Goal: Task Accomplishment & Management: Manage account settings

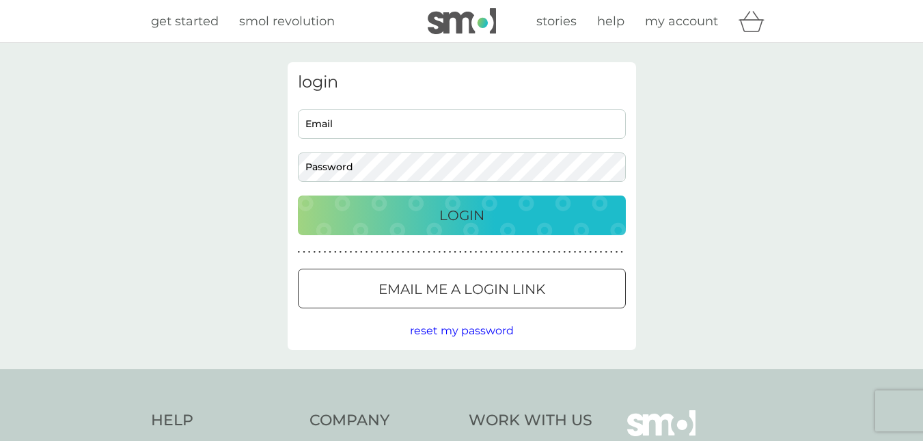
click at [400, 128] on input "Email" at bounding box center [462, 123] width 328 height 29
click at [419, 123] on input "Email" at bounding box center [462, 123] width 328 height 29
type input "[PERSON_NAME][EMAIL_ADDRESS][DOMAIN_NAME]"
click at [475, 216] on p "Login" at bounding box center [461, 215] width 45 height 22
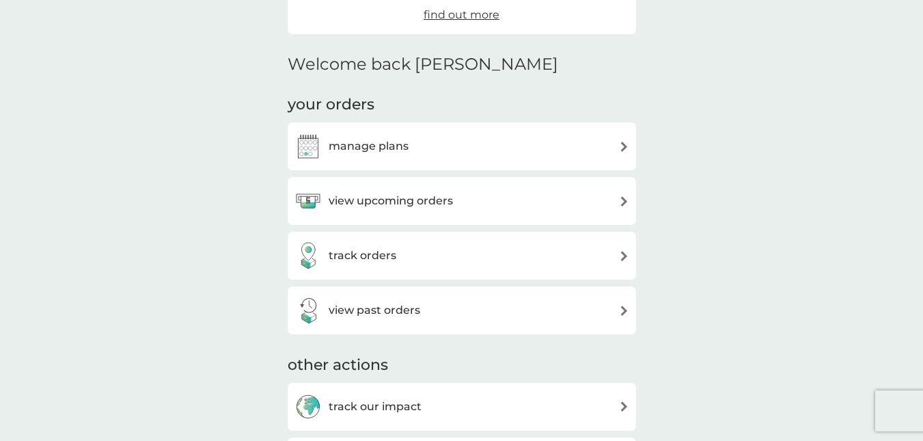
scroll to position [292, 0]
click at [389, 198] on h3 "view upcoming orders" at bounding box center [391, 200] width 124 height 18
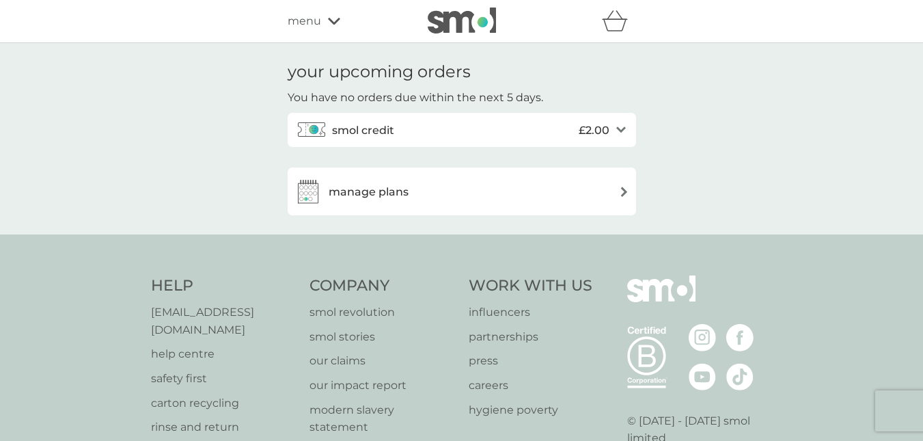
click at [469, 127] on div "smol credit £2.00" at bounding box center [470, 129] width 277 height 27
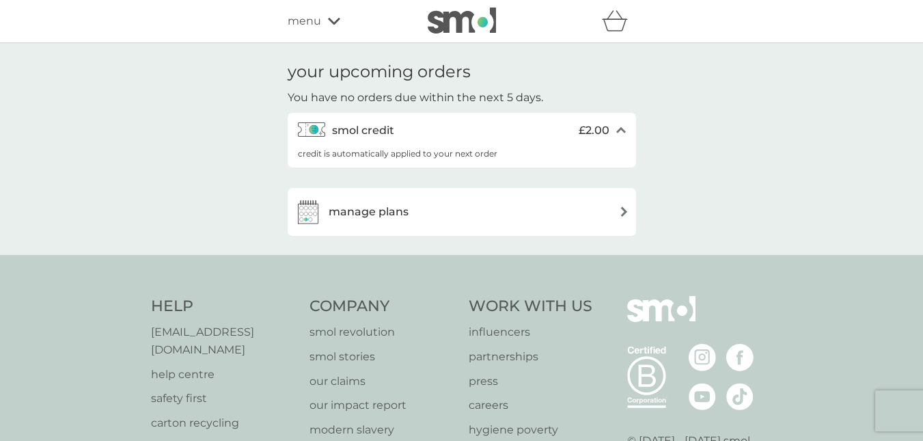
click at [469, 127] on div "smol credit £2.00" at bounding box center [470, 129] width 277 height 27
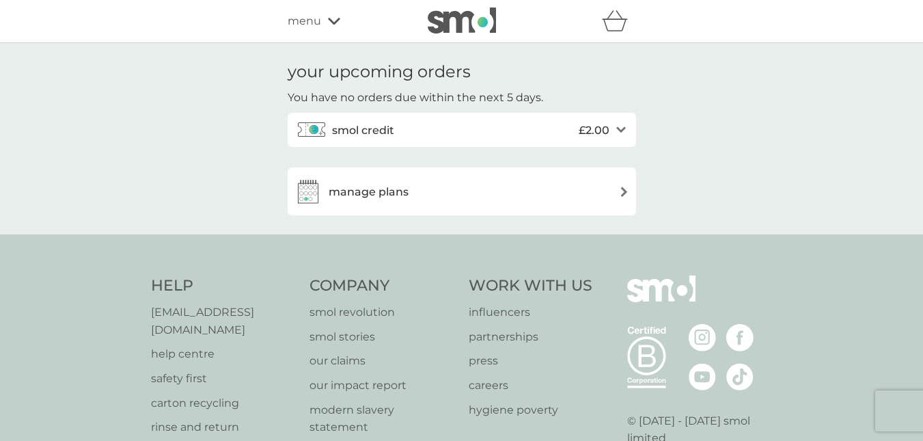
click at [412, 191] on div "manage plans" at bounding box center [461, 191] width 335 height 27
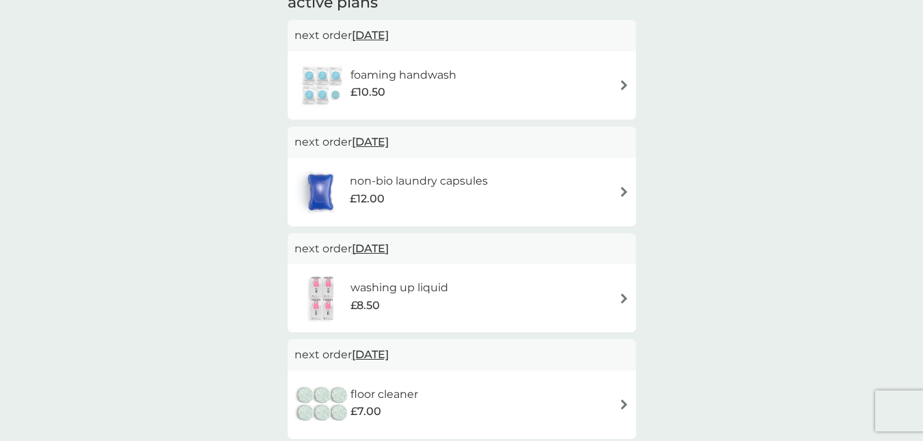
scroll to position [107, 0]
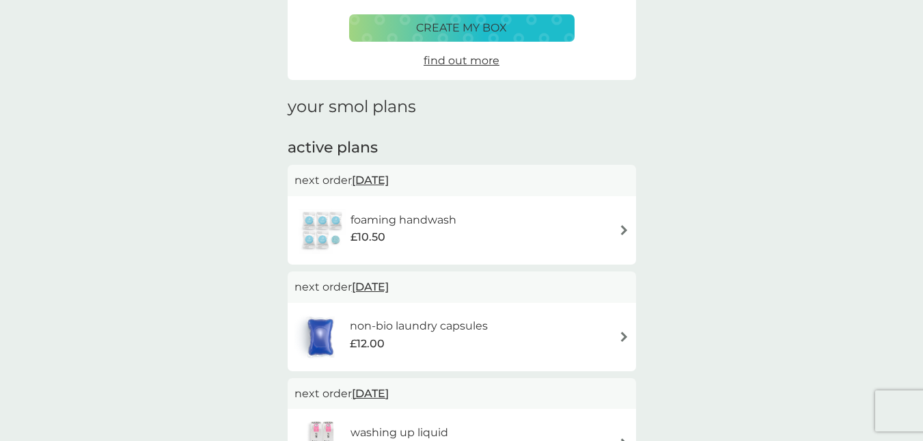
click at [545, 224] on div "foaming handwash £10.50" at bounding box center [461, 230] width 335 height 48
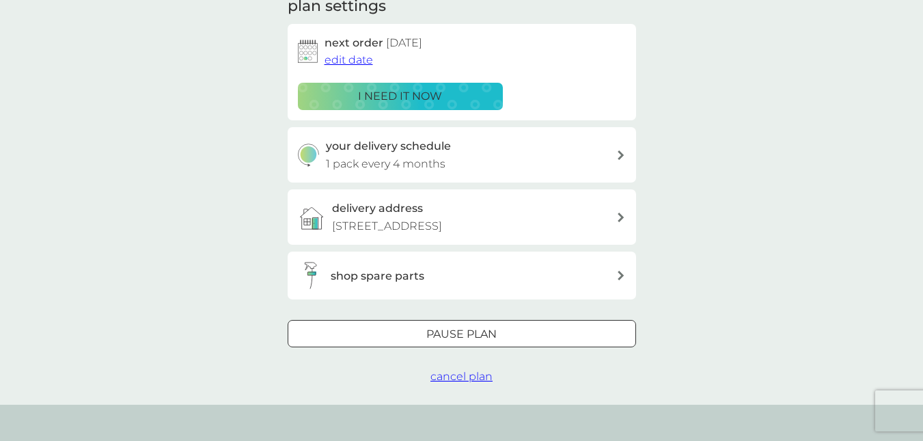
scroll to position [218, 0]
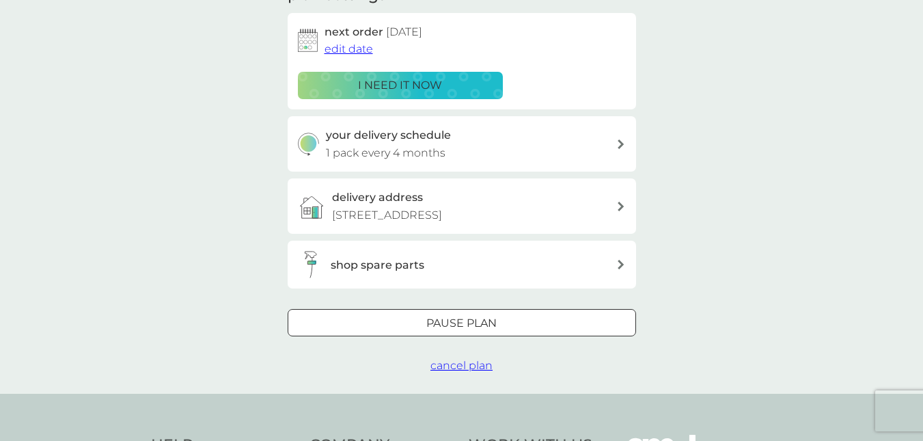
click at [477, 324] on div at bounding box center [461, 323] width 49 height 14
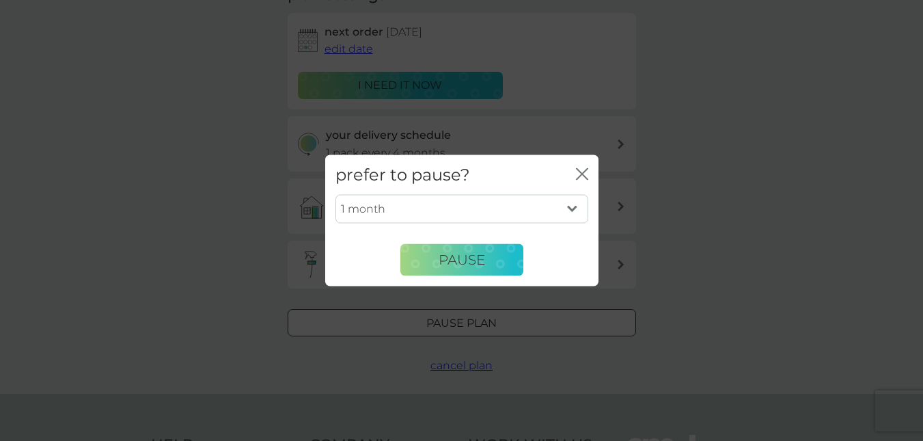
click at [579, 198] on select "1 month 2 months 3 months 4 months 5 months 6 months" at bounding box center [461, 209] width 253 height 29
click at [583, 176] on icon "close" at bounding box center [582, 173] width 12 height 12
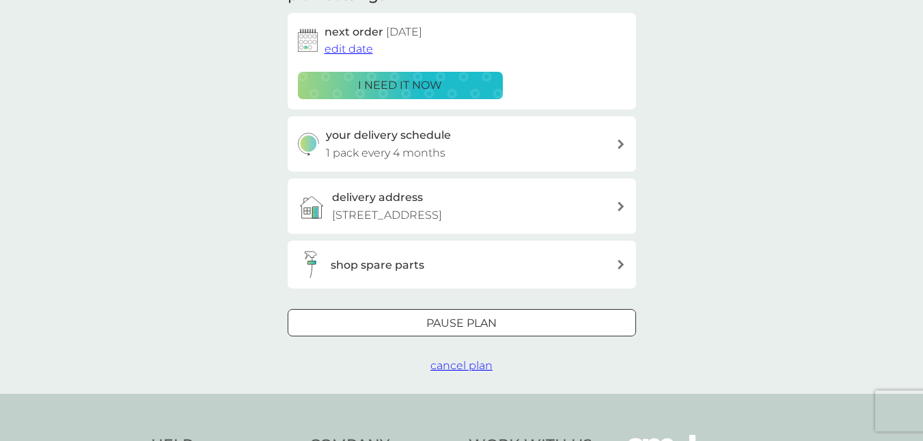
click at [468, 365] on span "cancel plan" at bounding box center [461, 365] width 62 height 13
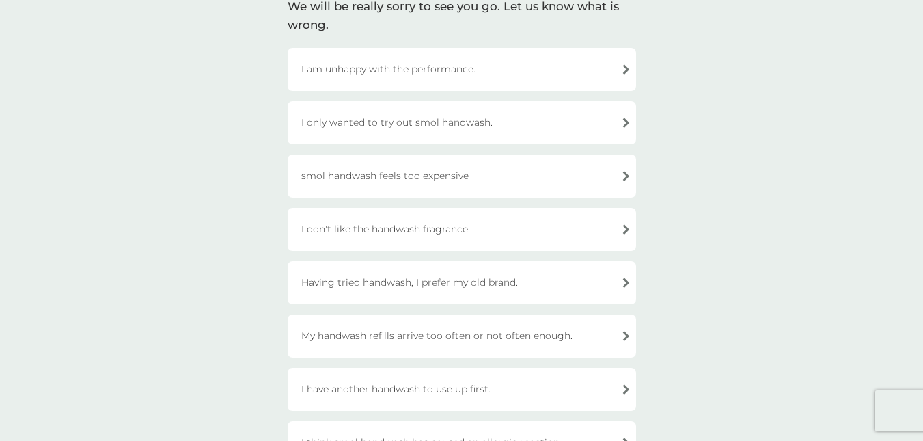
scroll to position [107, 0]
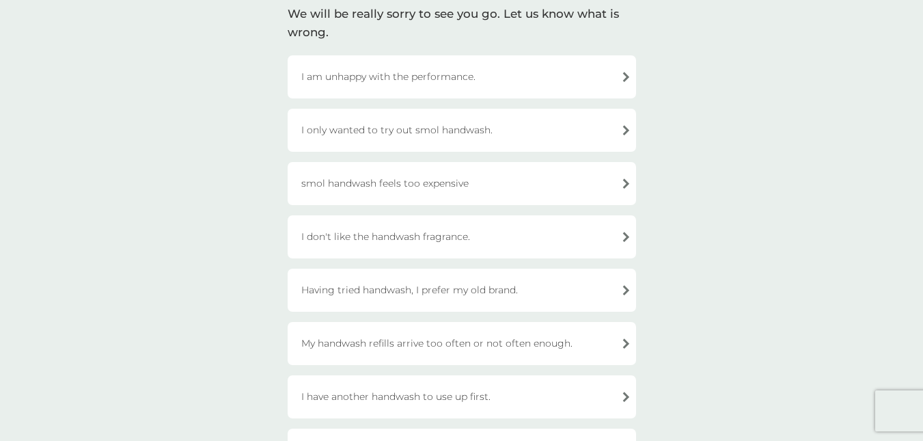
click at [434, 181] on div "smol handwash feels too expensive" at bounding box center [462, 183] width 348 height 43
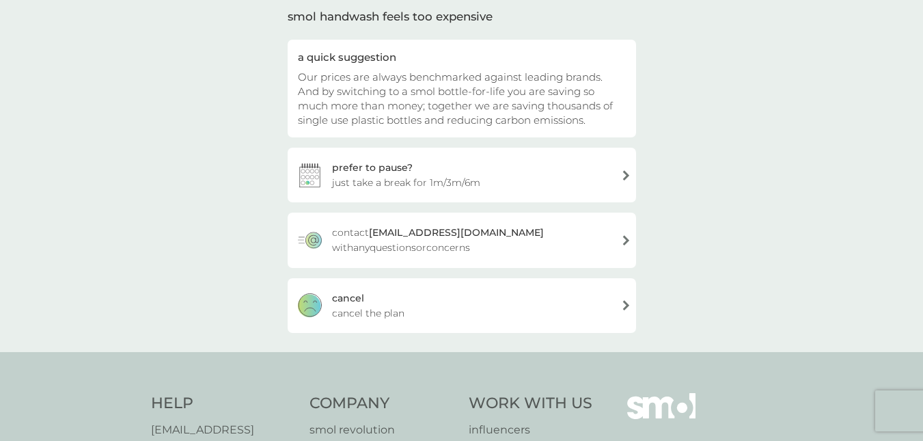
click at [421, 308] on div "cancel cancel the plan" at bounding box center [462, 305] width 348 height 55
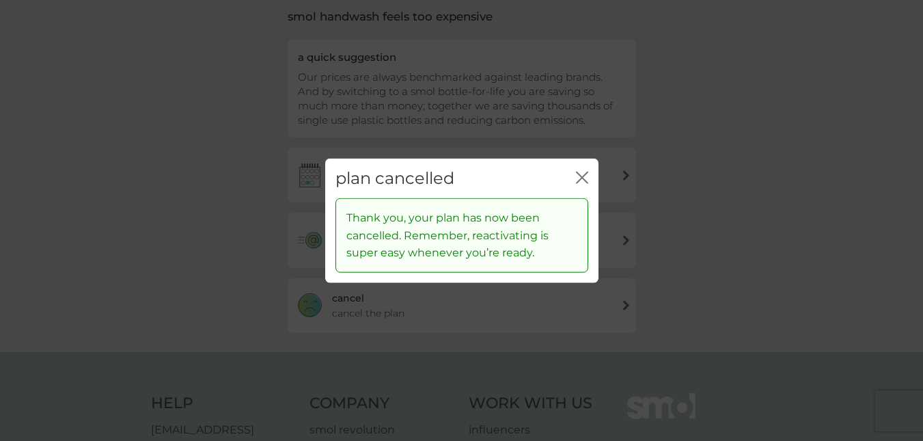
click at [585, 171] on icon "close" at bounding box center [582, 177] width 12 height 12
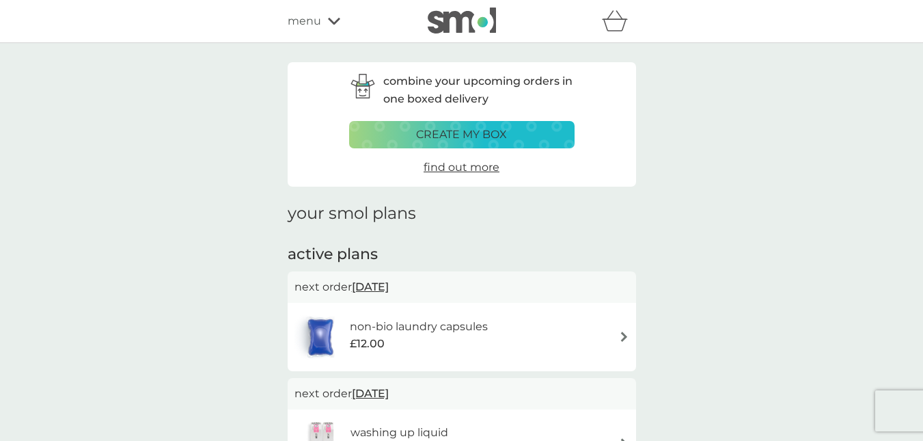
click at [449, 340] on div "£12.00" at bounding box center [419, 344] width 138 height 18
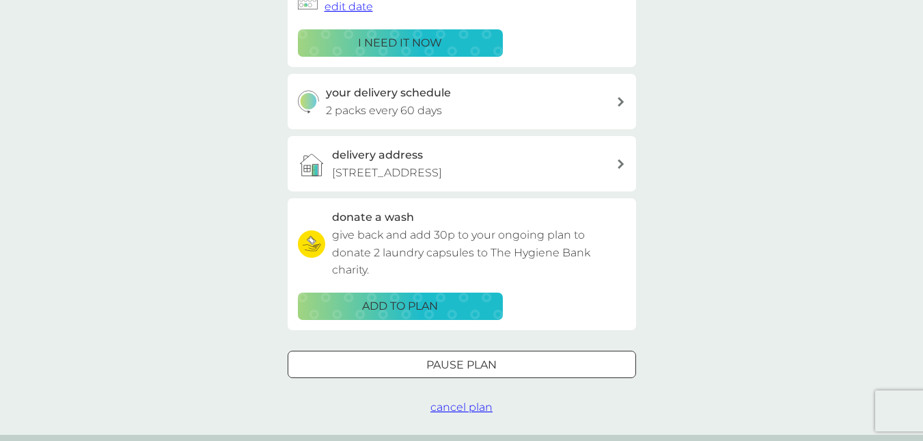
scroll to position [287, 0]
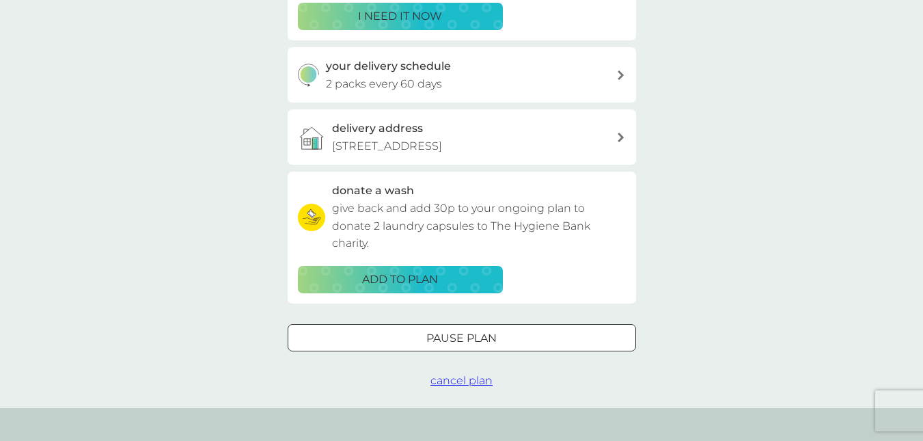
click at [458, 378] on span "cancel plan" at bounding box center [461, 380] width 62 height 13
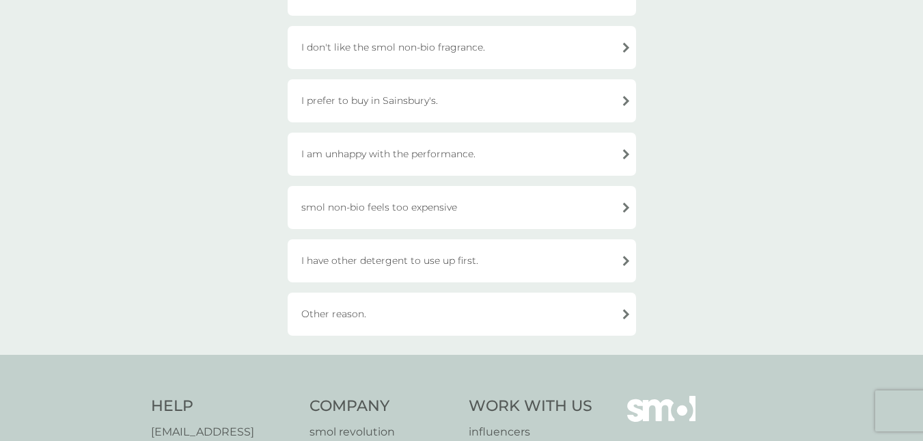
scroll to position [404, 0]
click at [428, 199] on div "smol non-bio feels too expensive" at bounding box center [462, 205] width 348 height 43
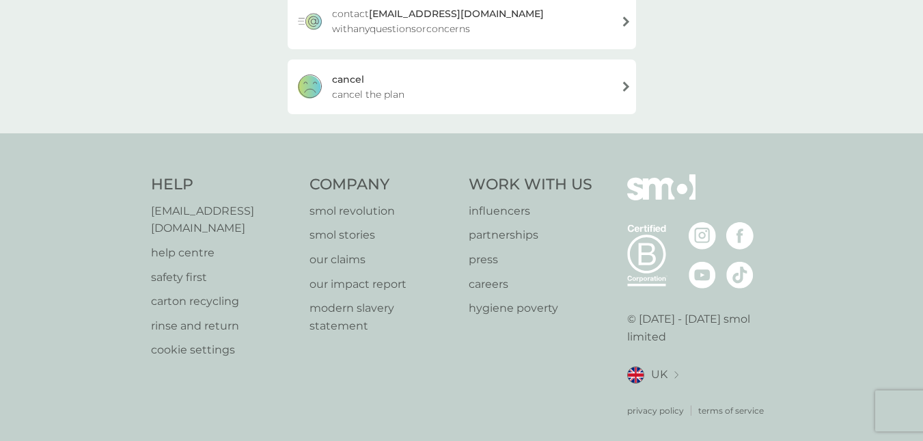
click at [425, 85] on div "cancel cancel the plan" at bounding box center [462, 86] width 348 height 55
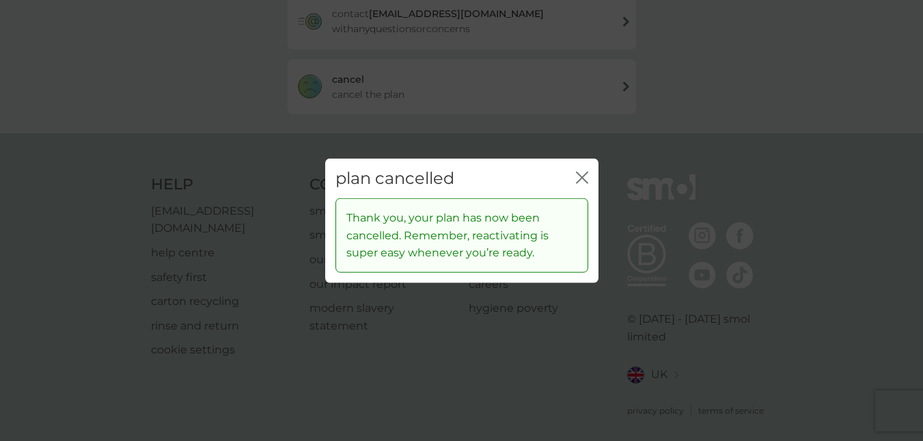
click at [586, 176] on icon "close" at bounding box center [582, 177] width 12 height 12
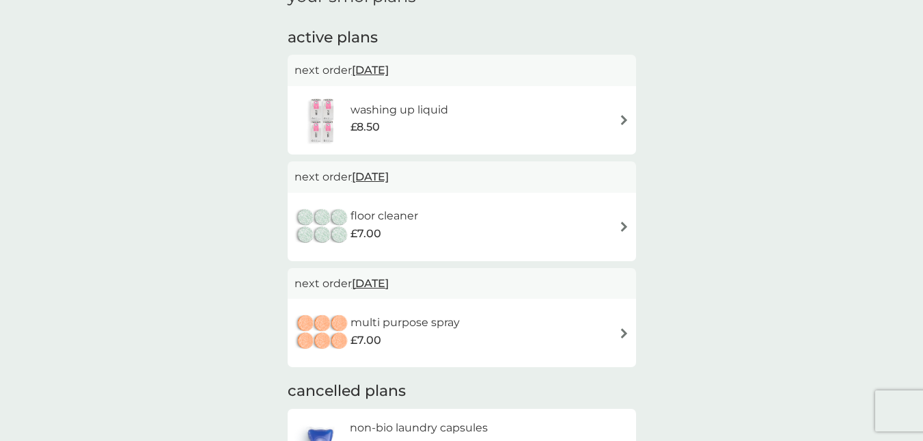
scroll to position [212, 0]
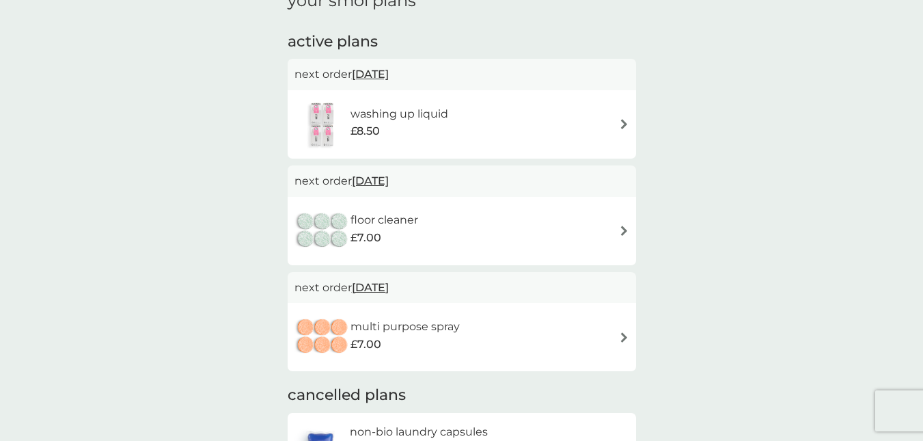
click at [489, 113] on div "washing up liquid £8.50" at bounding box center [461, 124] width 335 height 48
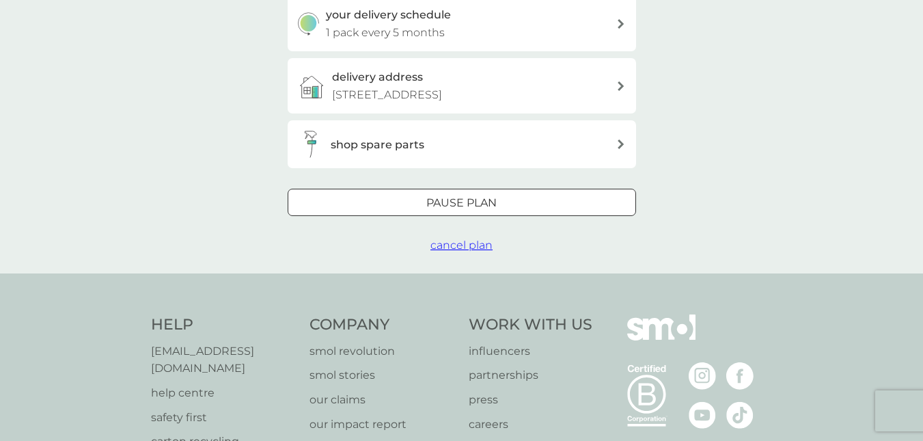
scroll to position [340, 0]
click at [466, 243] on span "cancel plan" at bounding box center [461, 242] width 62 height 13
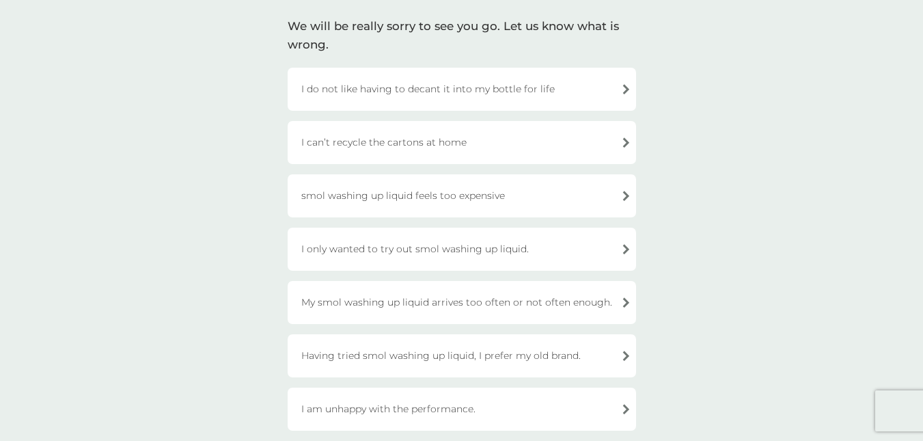
scroll to position [96, 0]
click at [464, 191] on div "smol washing up liquid feels too expensive" at bounding box center [462, 194] width 348 height 43
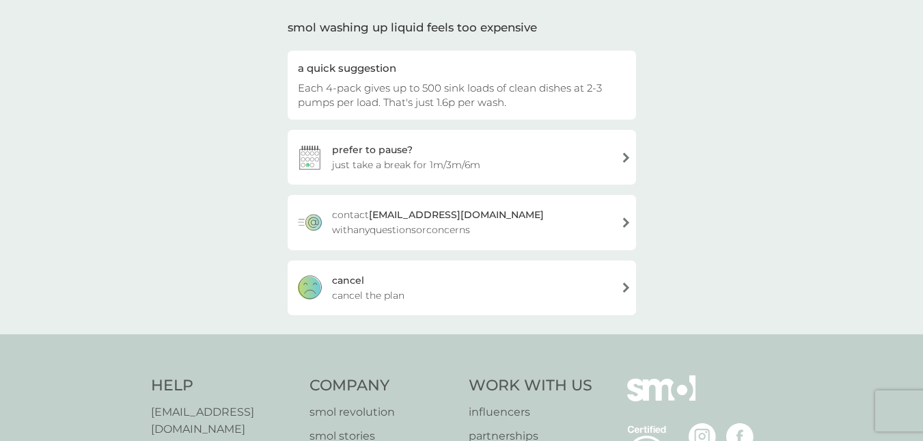
click at [419, 281] on div "cancel cancel the plan" at bounding box center [462, 287] width 348 height 55
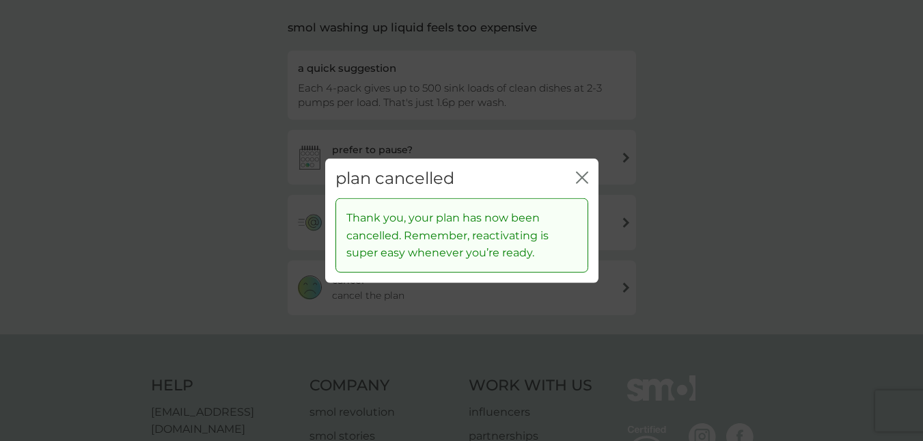
click at [586, 173] on icon "close" at bounding box center [584, 176] width 5 height 11
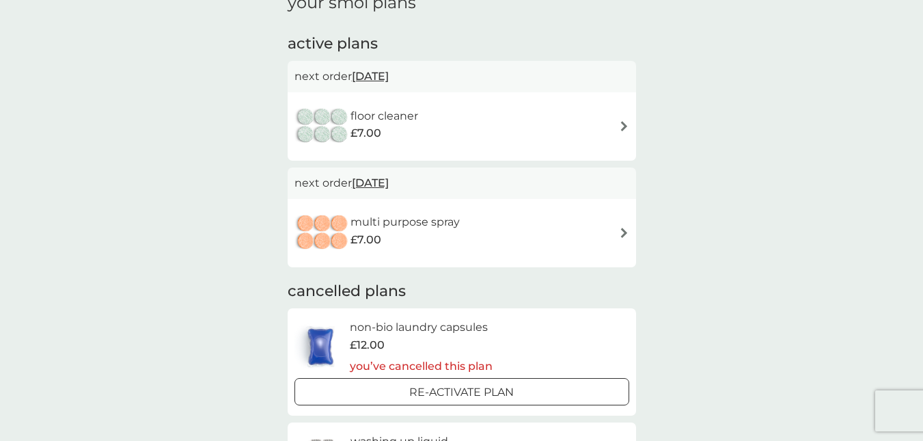
scroll to position [228, 0]
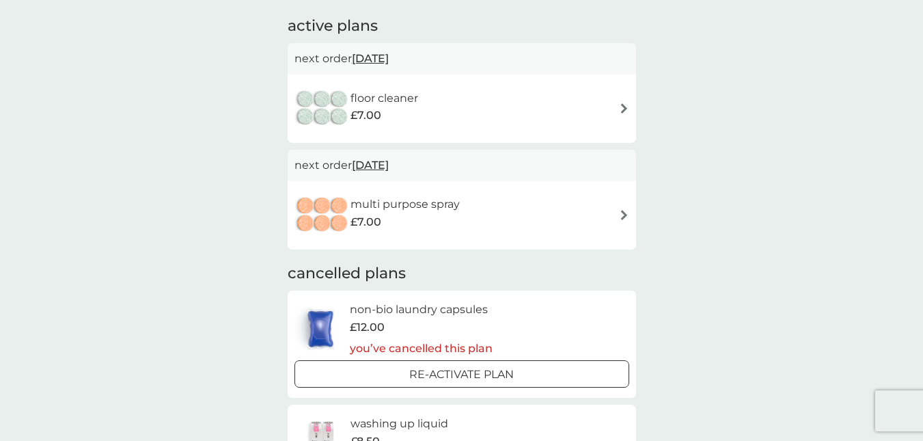
click at [494, 113] on div "floor cleaner £7.00" at bounding box center [461, 109] width 335 height 48
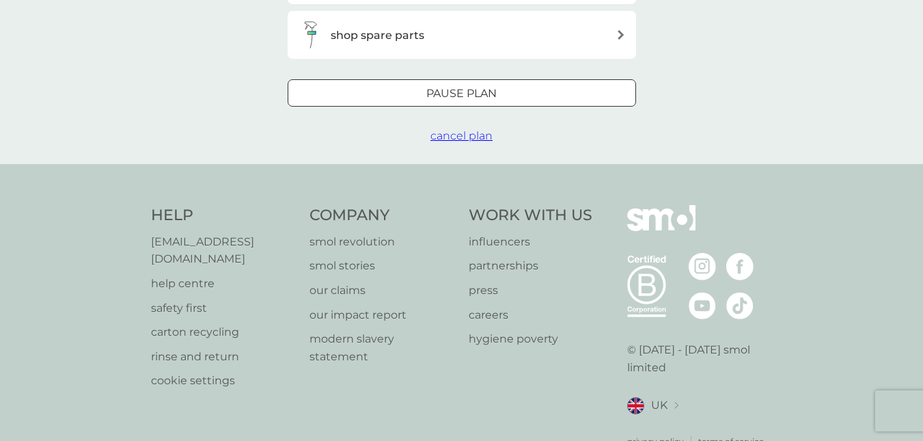
scroll to position [452, 0]
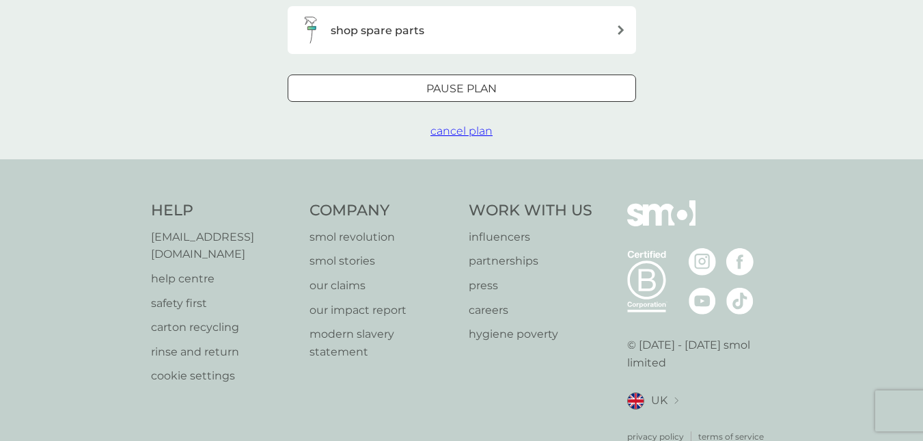
click at [466, 131] on span "cancel plan" at bounding box center [461, 130] width 62 height 13
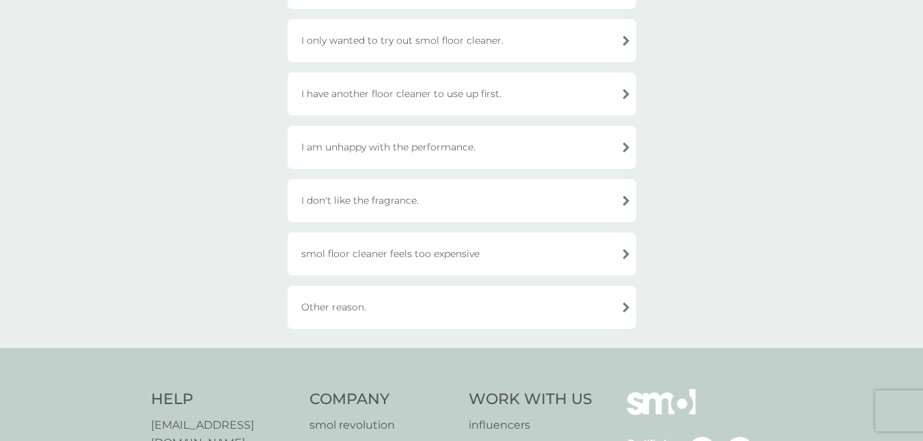
scroll to position [197, 0]
click at [454, 245] on div "smol floor cleaner feels too expensive" at bounding box center [462, 253] width 348 height 43
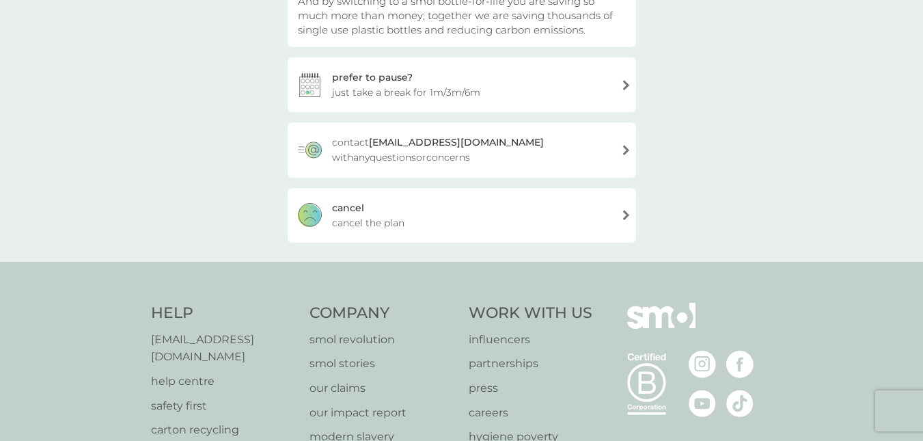
click at [430, 206] on div "cancel cancel the plan" at bounding box center [462, 215] width 348 height 55
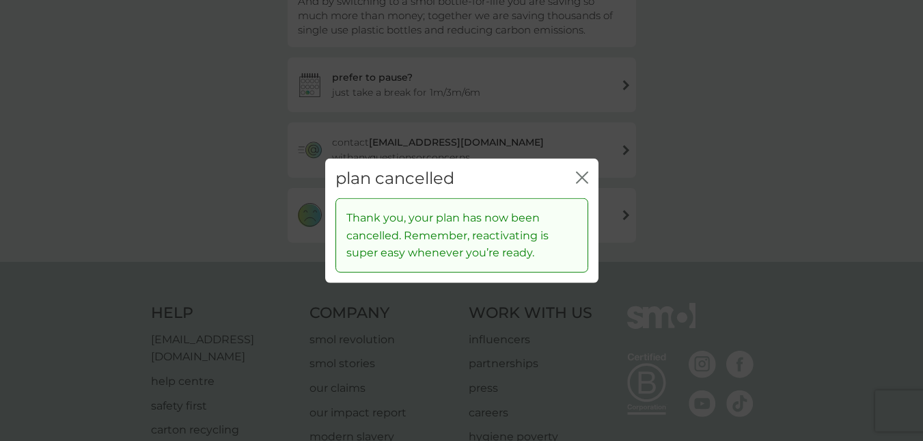
click at [584, 177] on icon "close" at bounding box center [582, 177] width 12 height 12
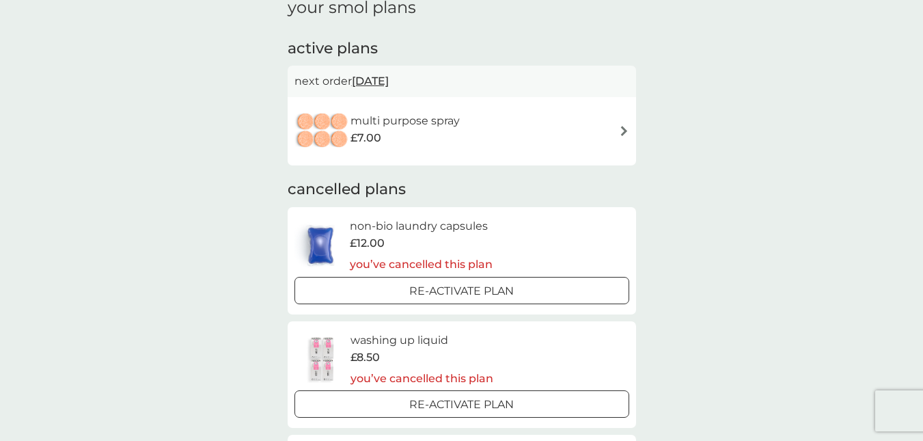
scroll to position [207, 0]
click at [493, 126] on div "multi purpose spray £7.00" at bounding box center [461, 130] width 335 height 48
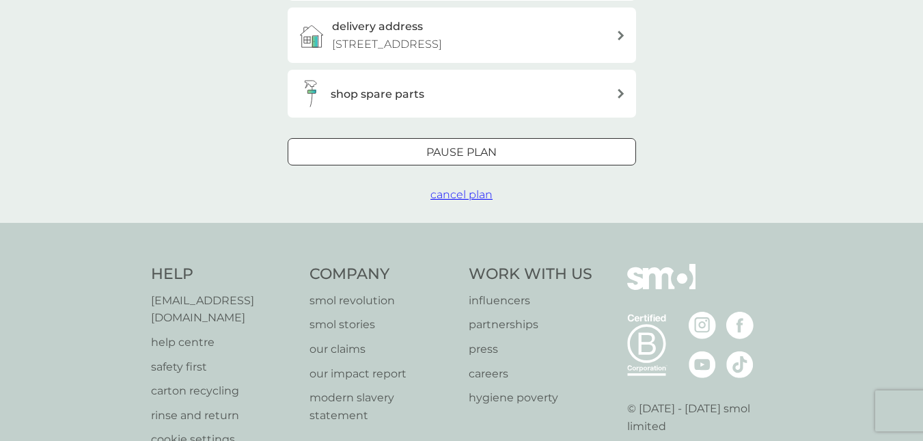
scroll to position [393, 0]
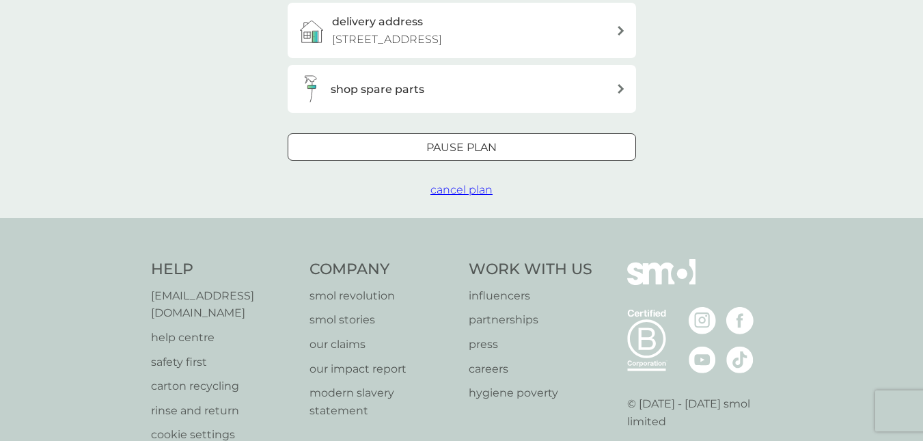
click at [469, 189] on span "cancel plan" at bounding box center [461, 189] width 62 height 13
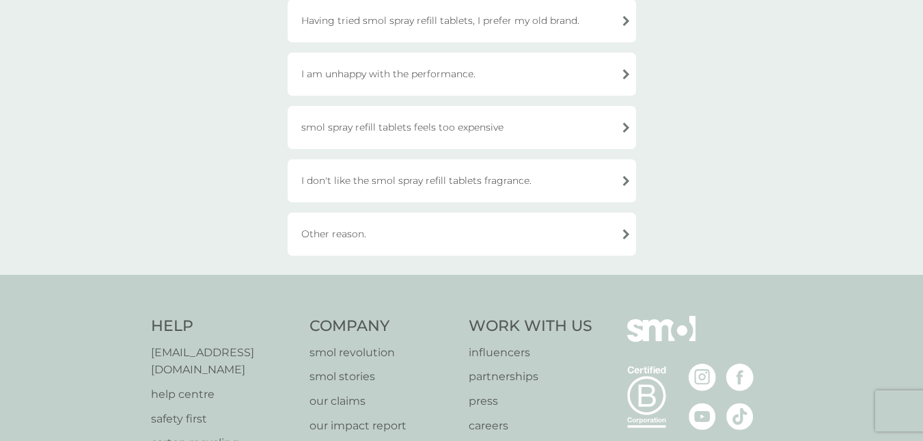
scroll to position [281, 0]
click at [463, 122] on div "smol spray refill tablets feels too expensive" at bounding box center [462, 126] width 348 height 43
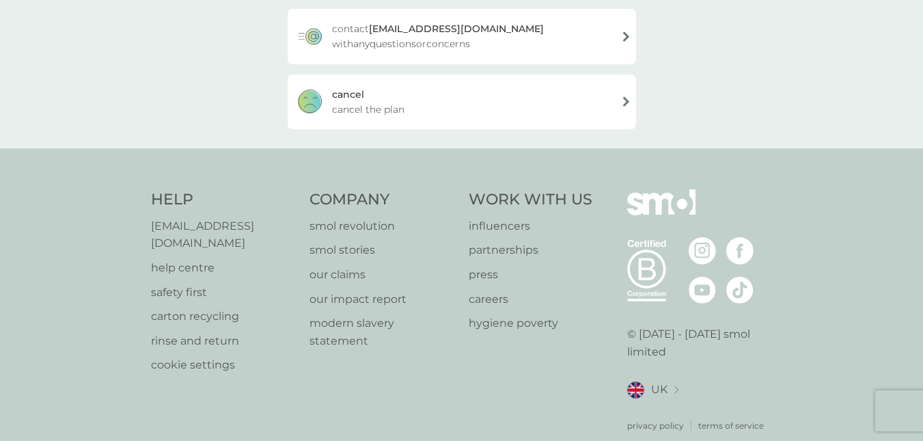
click at [463, 91] on div "cancel cancel the plan" at bounding box center [462, 101] width 348 height 55
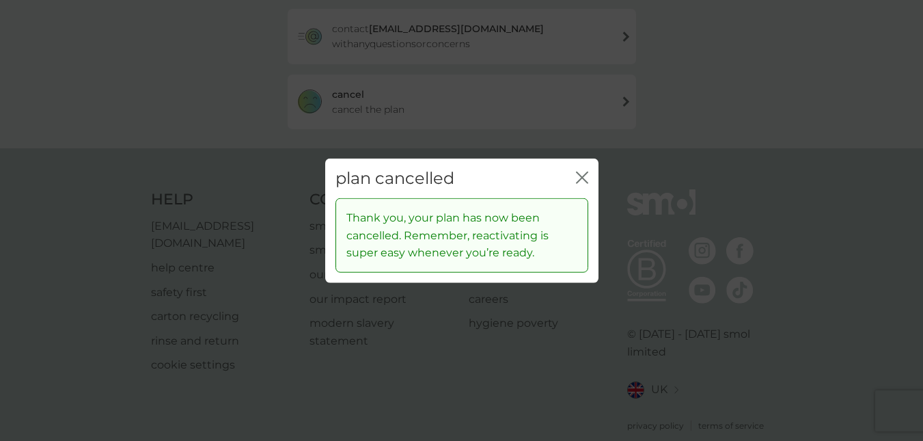
click at [589, 180] on div "plan cancelled close" at bounding box center [461, 178] width 273 height 40
click at [581, 173] on icon "close" at bounding box center [582, 177] width 12 height 12
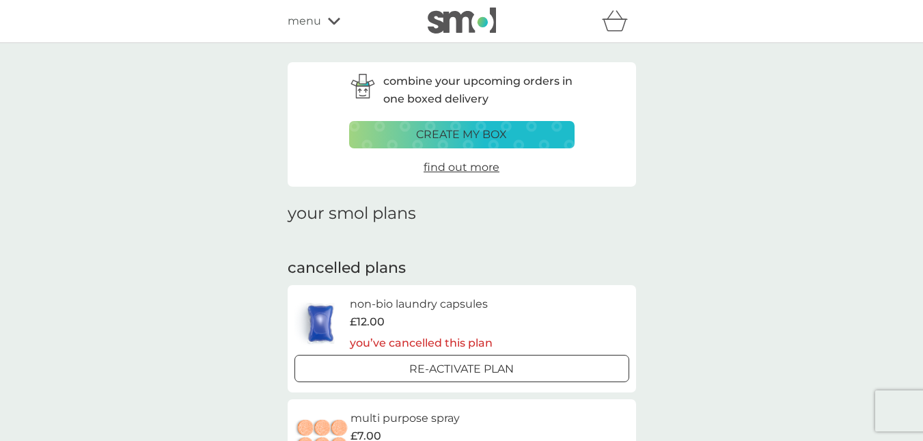
click at [308, 20] on span "menu" at bounding box center [304, 21] width 33 height 18
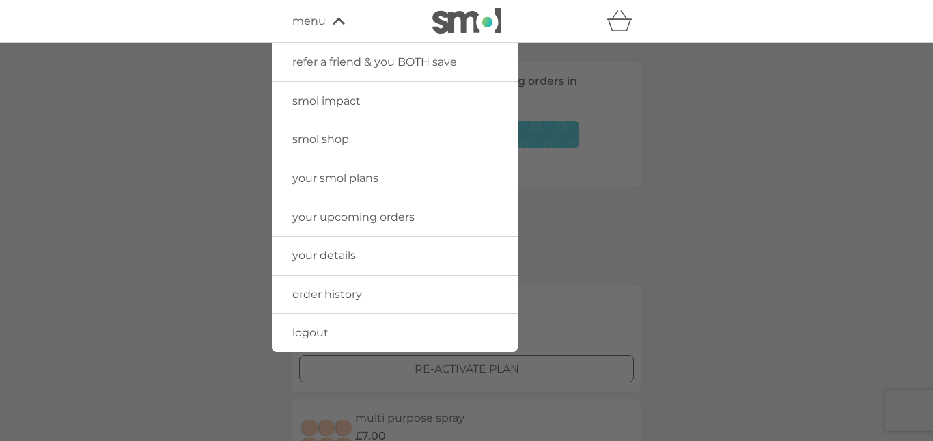
click at [307, 134] on span "smol shop" at bounding box center [320, 138] width 57 height 13
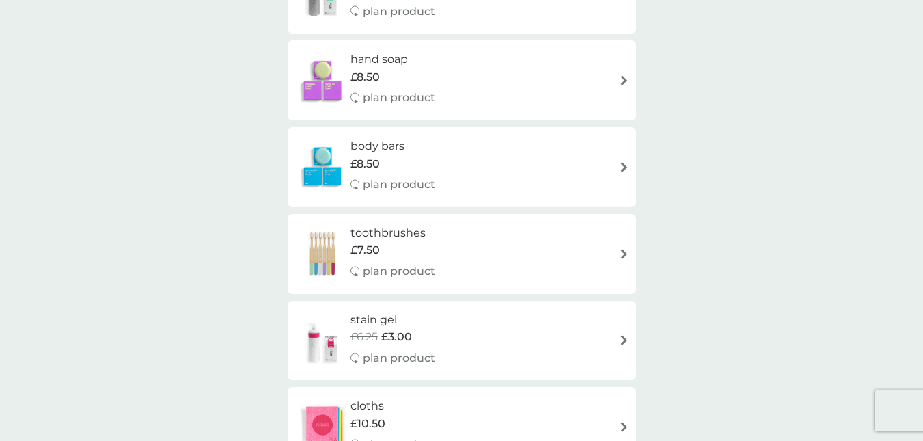
scroll to position [876, 0]
click at [472, 163] on div "body bars £8.50 plan product" at bounding box center [461, 167] width 335 height 59
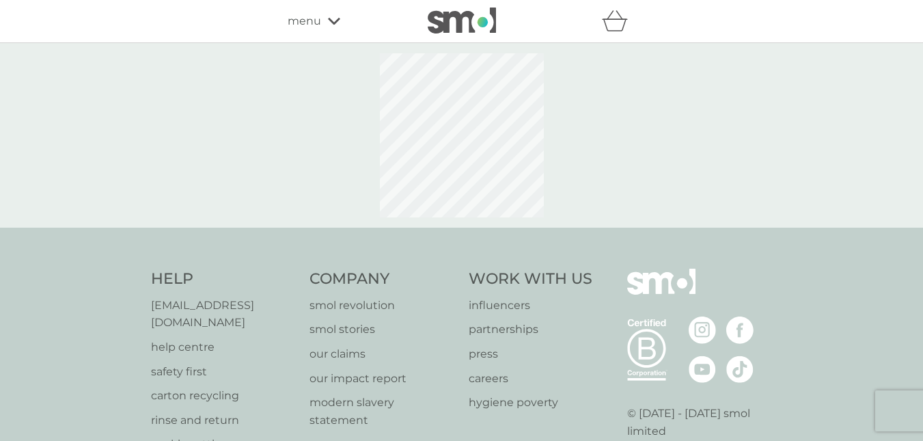
select select "91"
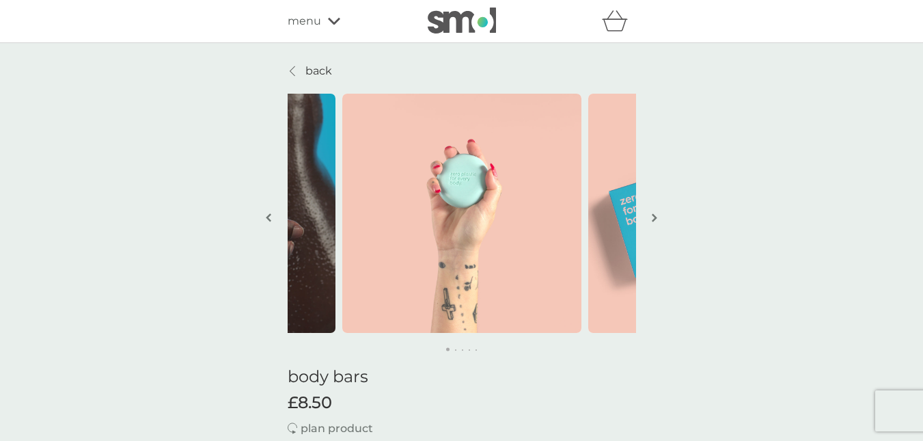
click at [655, 216] on img "button" at bounding box center [654, 217] width 5 height 10
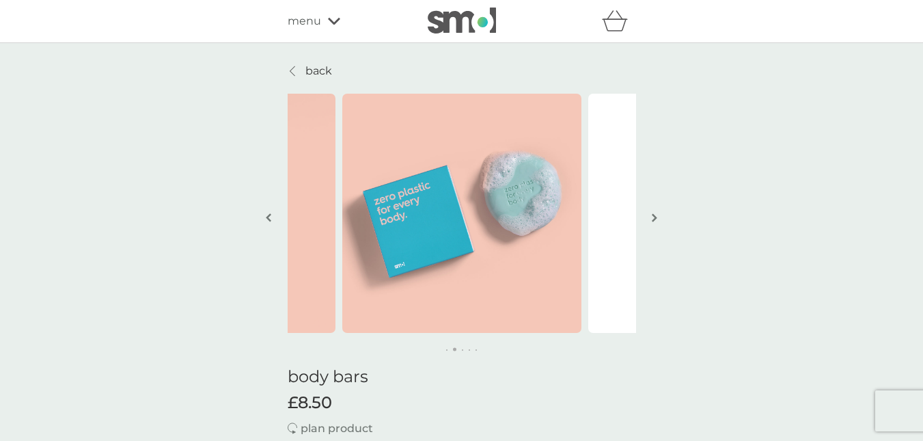
click at [655, 216] on img "button" at bounding box center [654, 217] width 5 height 10
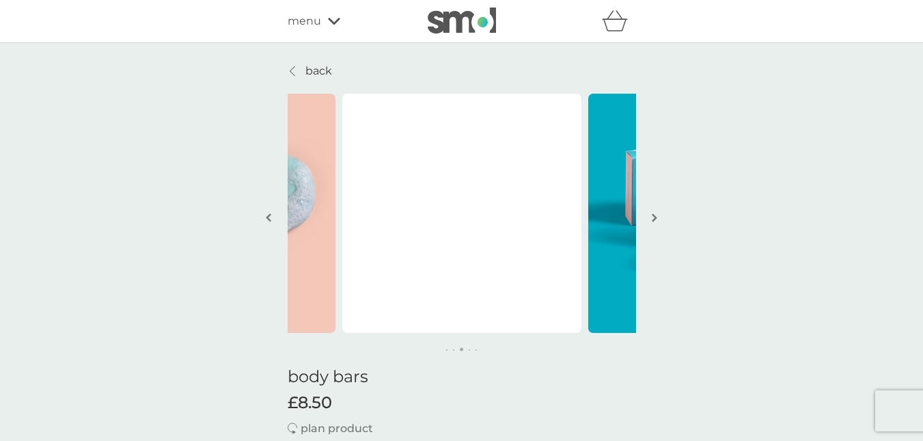
click at [655, 216] on img "button" at bounding box center [654, 217] width 5 height 10
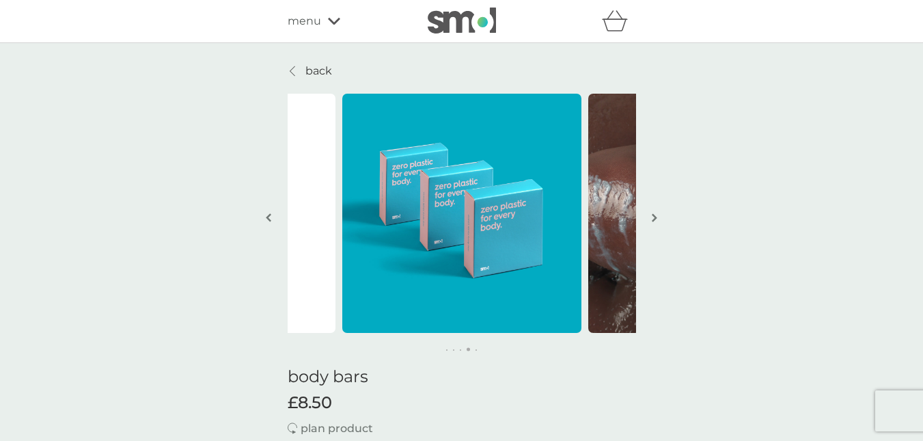
click at [655, 216] on img "button" at bounding box center [654, 217] width 5 height 10
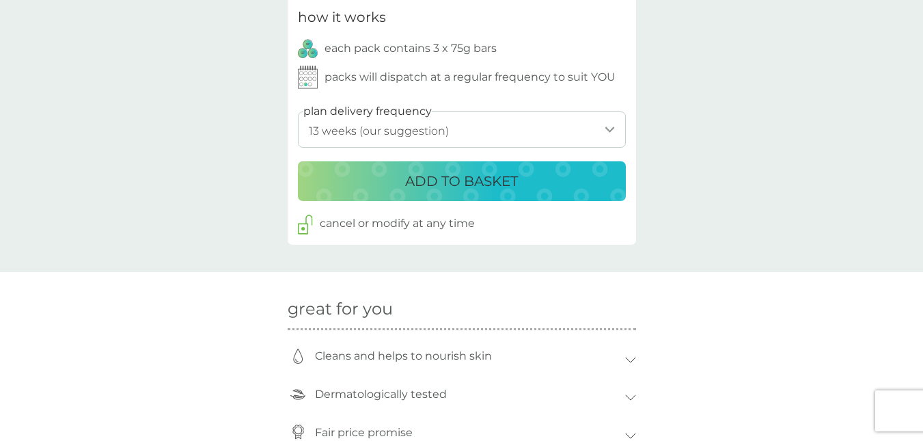
scroll to position [717, 0]
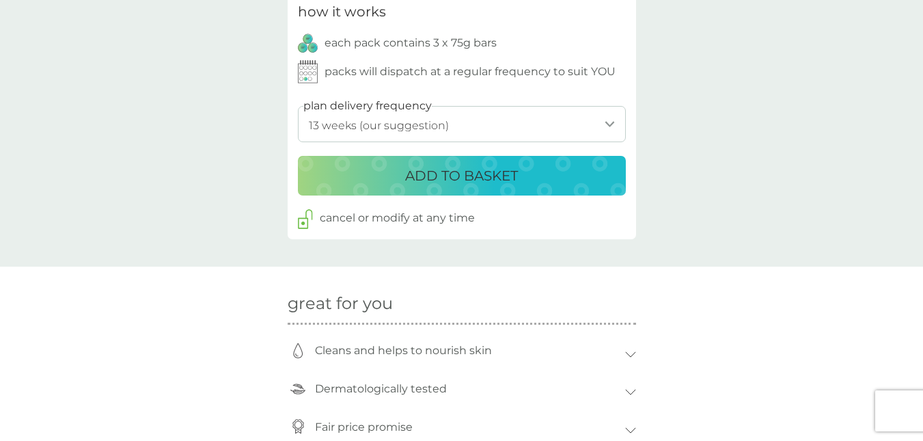
click at [460, 128] on select "1 week 2 weeks 3 weeks 4 weeks 5 weeks 6 weeks 7 weeks 8 weeks 9 weeks 10 weeks…" at bounding box center [462, 124] width 328 height 36
click at [298, 106] on select "1 week 2 weeks 3 weeks 4 weeks 5 weeks 6 weeks 7 weeks 8 weeks 9 weeks 10 weeks…" at bounding box center [462, 124] width 328 height 36
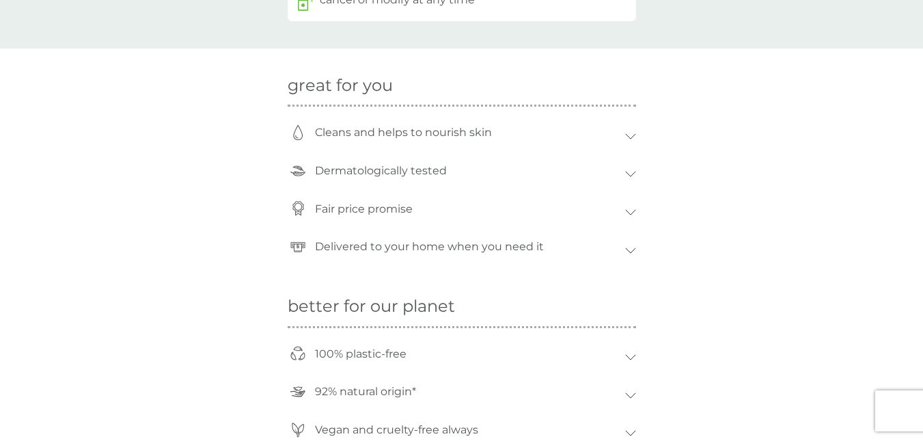
scroll to position [962, 0]
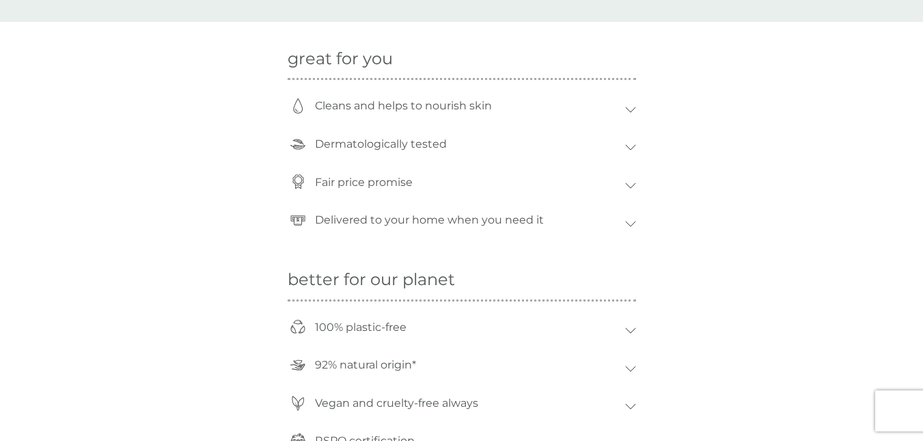
click at [386, 184] on p "Fair price promise" at bounding box center [363, 182] width 111 height 31
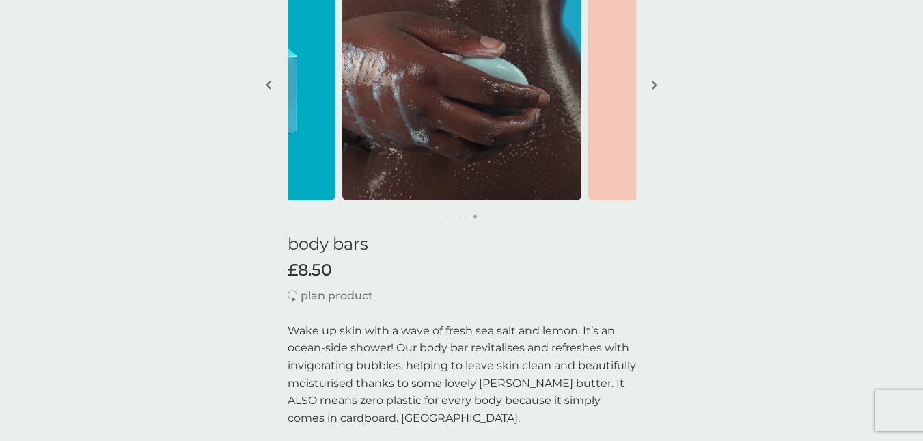
scroll to position [0, 0]
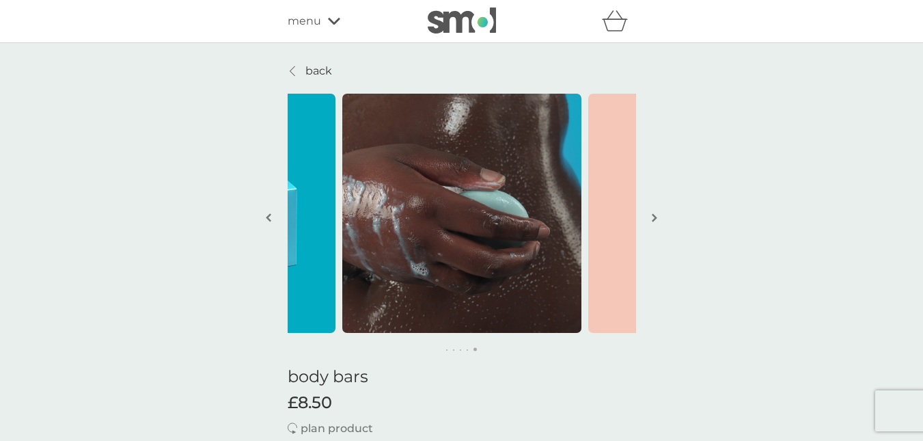
click at [484, 10] on img at bounding box center [462, 21] width 68 height 26
